Goal: Transaction & Acquisition: Purchase product/service

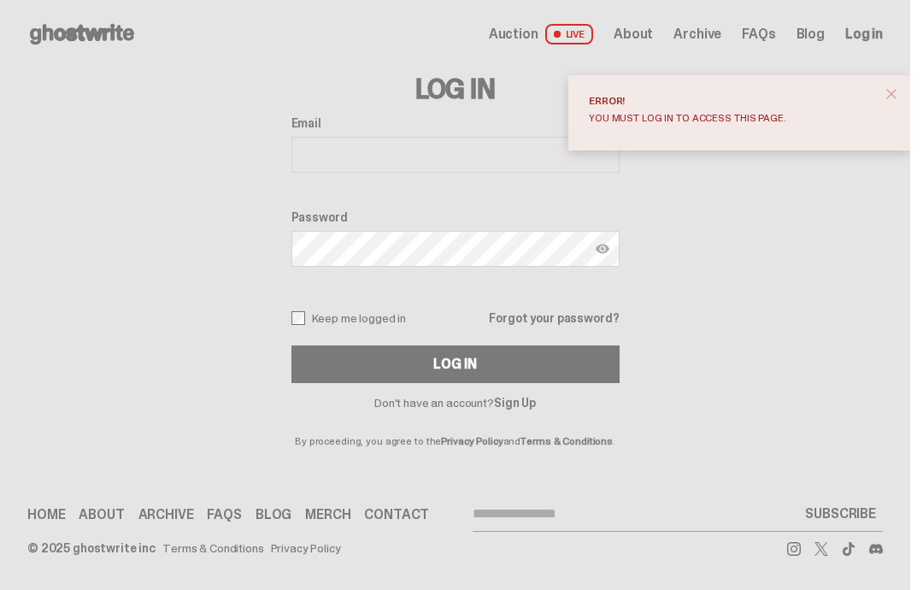
click at [893, 97] on button "close" at bounding box center [891, 94] width 31 height 31
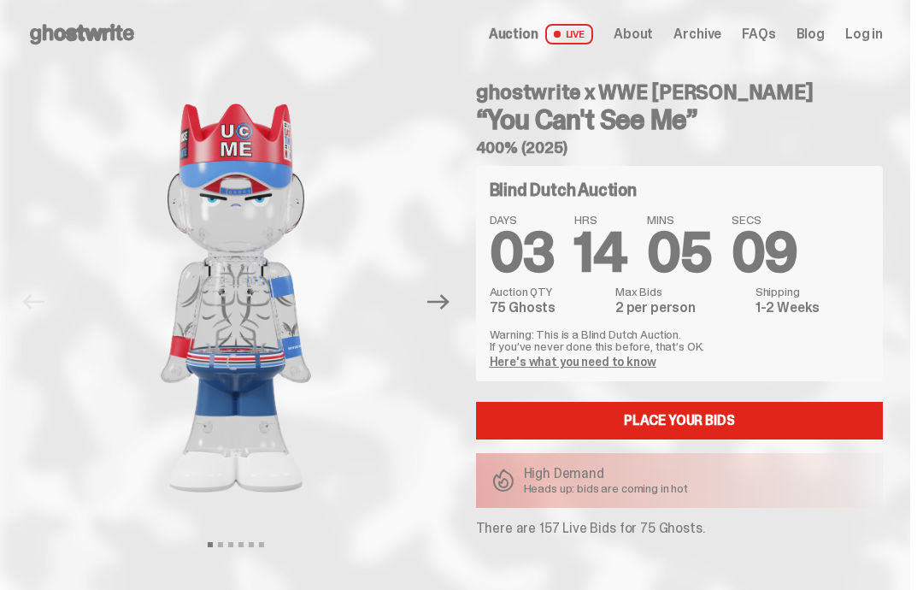
click at [85, 35] on icon at bounding box center [81, 34] width 109 height 27
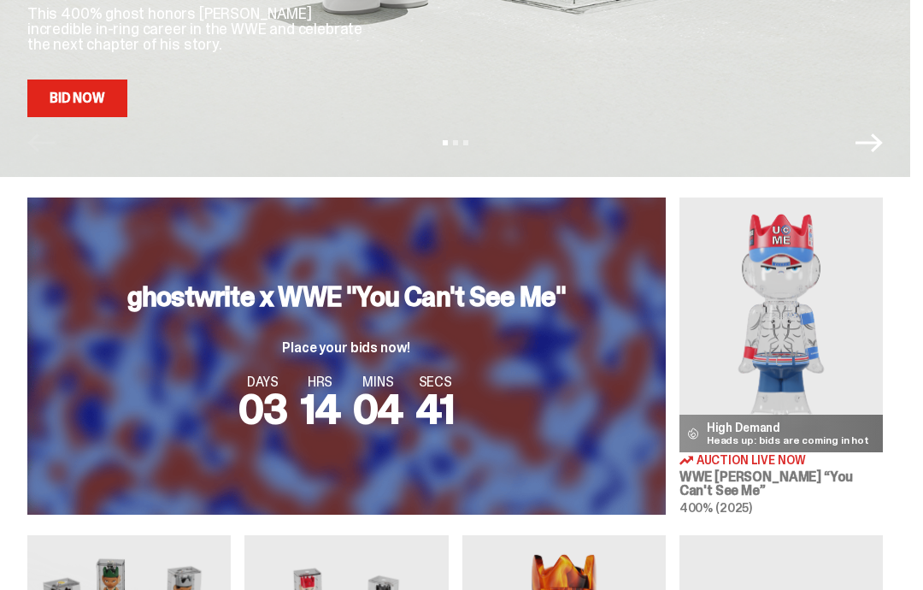
scroll to position [462, 0]
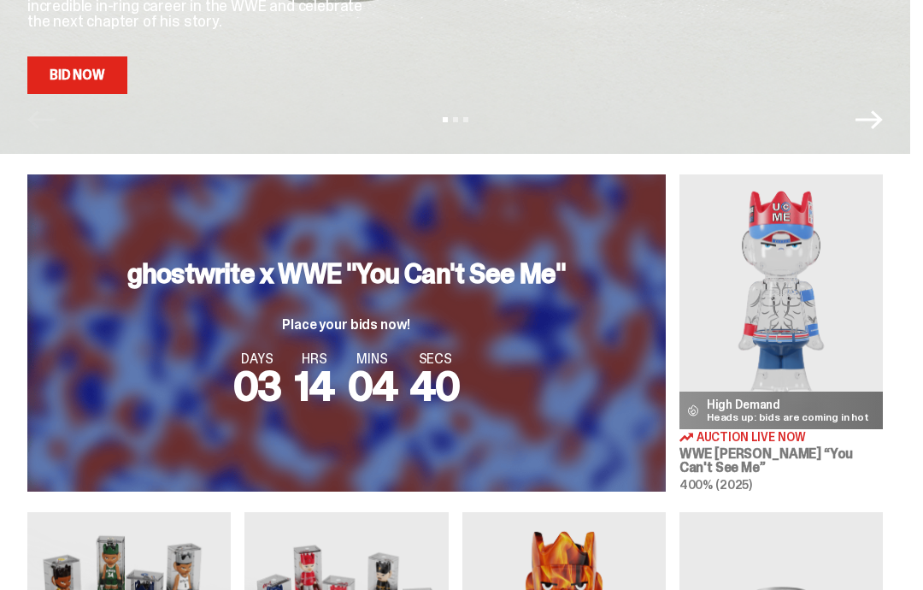
click at [818, 272] on img at bounding box center [781, 301] width 203 height 255
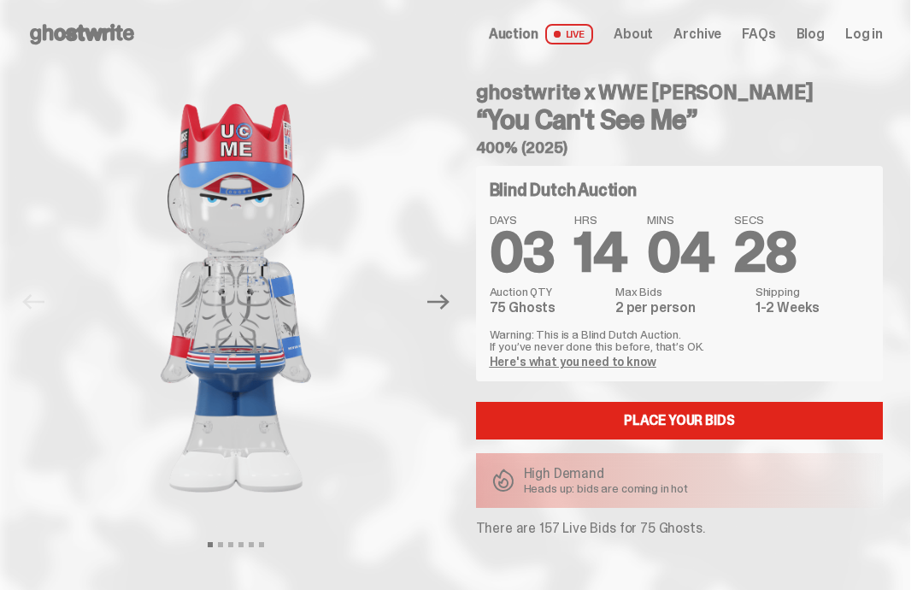
click at [442, 299] on icon "Next" at bounding box center [438, 302] width 22 height 22
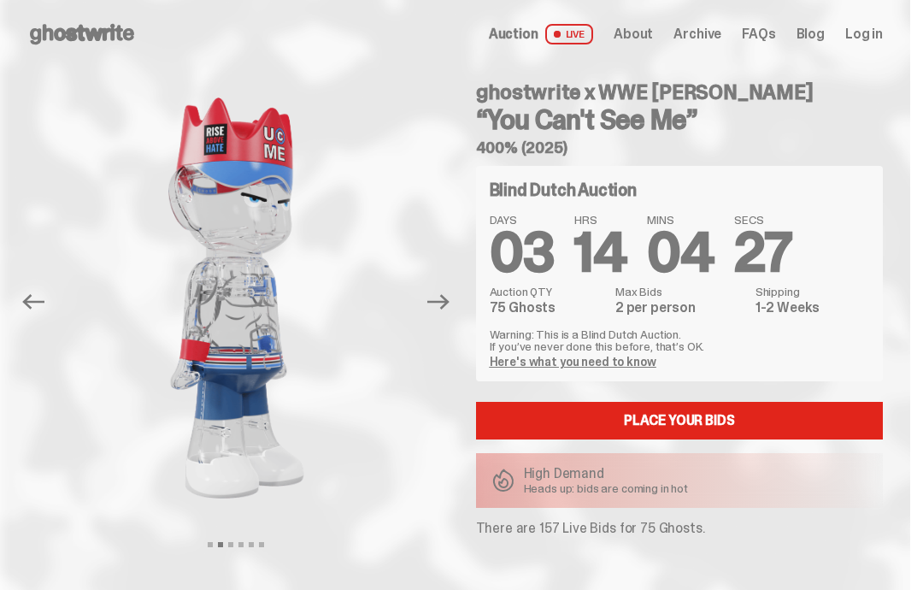
click at [450, 308] on icon "Next" at bounding box center [438, 302] width 22 height 22
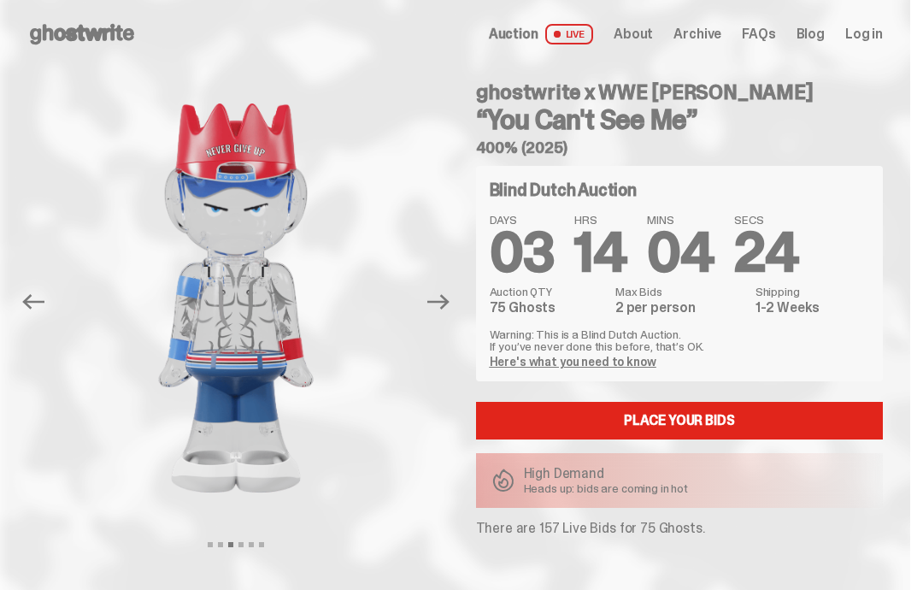
click at [450, 301] on icon "Next" at bounding box center [438, 301] width 22 height 15
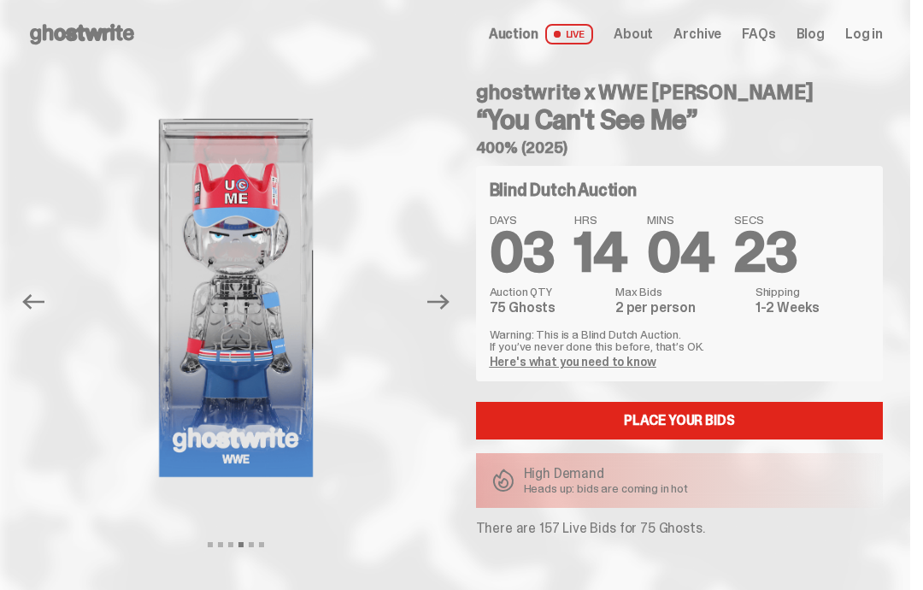
click at [450, 303] on icon "Next" at bounding box center [438, 301] width 22 height 15
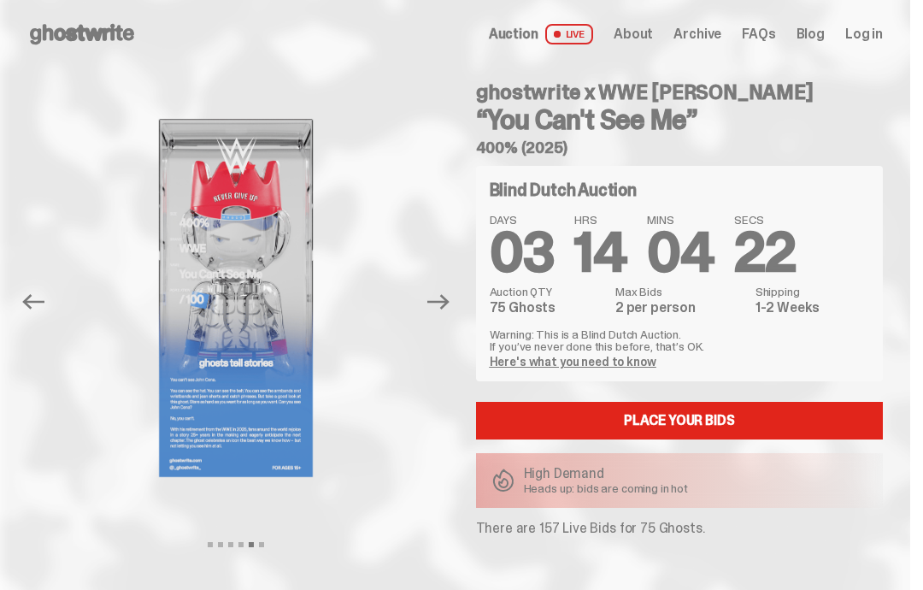
click at [450, 303] on icon "Next" at bounding box center [438, 301] width 22 height 15
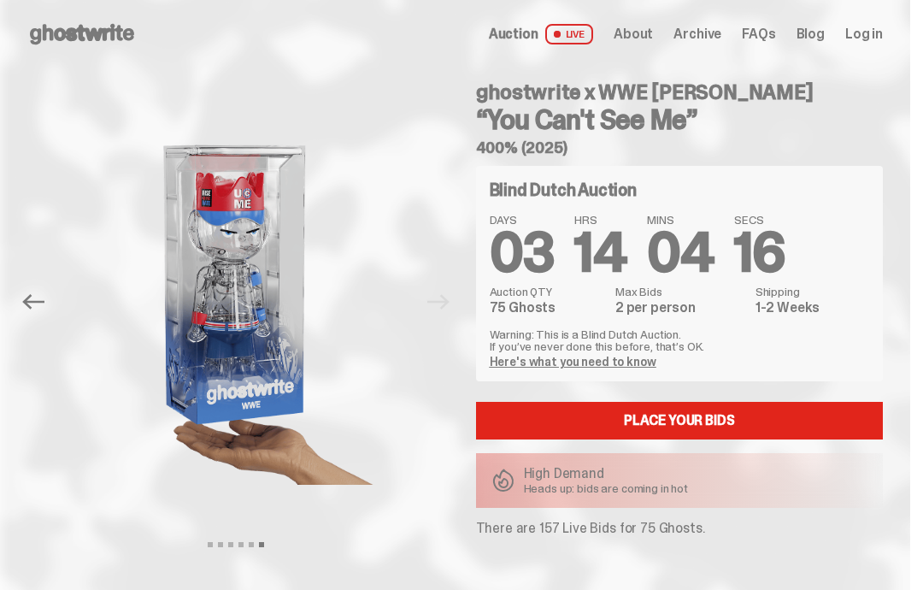
click at [880, 156] on div "ghostwrite x WWE John Cena “You Can't See Me” 400% (2025) Blind Dutch Auction D…" at bounding box center [670, 301] width 428 height 467
